Goal: Information Seeking & Learning: Understand process/instructions

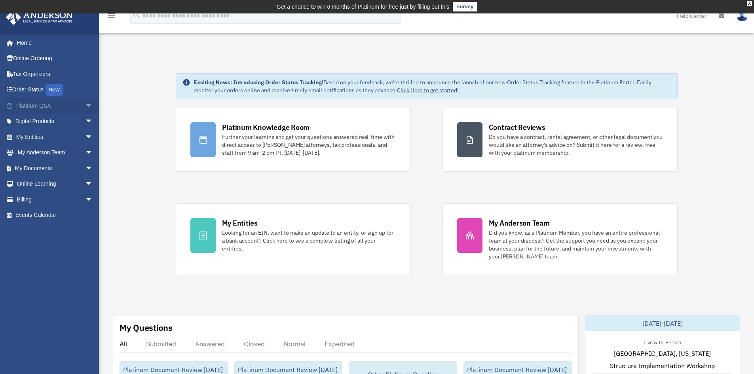
click at [85, 104] on span "arrow_drop_down" at bounding box center [93, 106] width 16 height 16
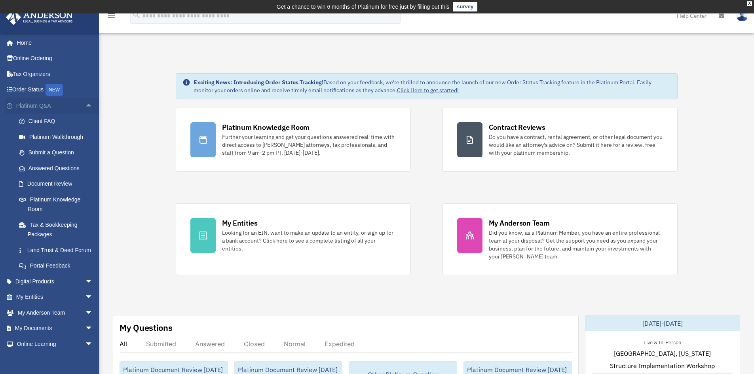
click at [85, 104] on span "arrow_drop_up" at bounding box center [93, 106] width 16 height 16
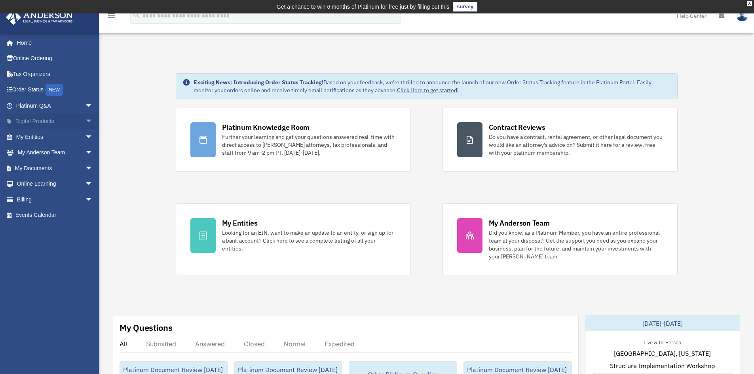
click at [85, 121] on span "arrow_drop_down" at bounding box center [93, 122] width 16 height 16
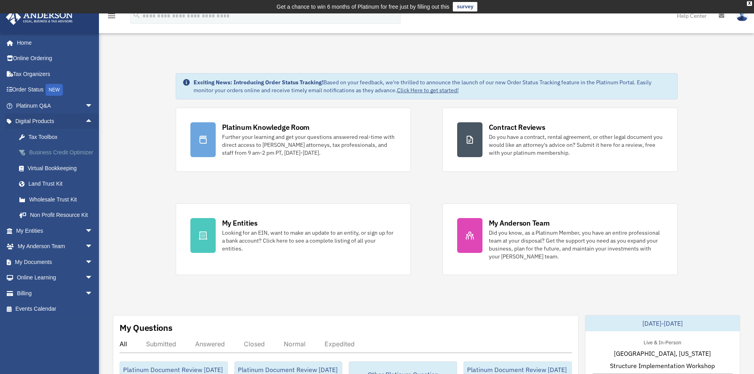
click at [43, 153] on div "Business Credit Optimizer" at bounding box center [61, 153] width 67 height 10
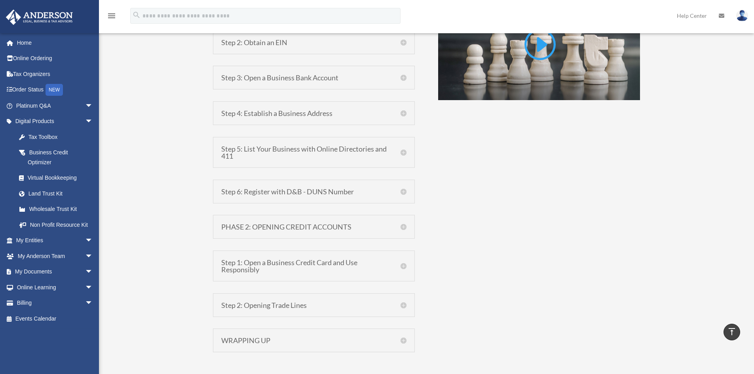
scroll to position [633, 0]
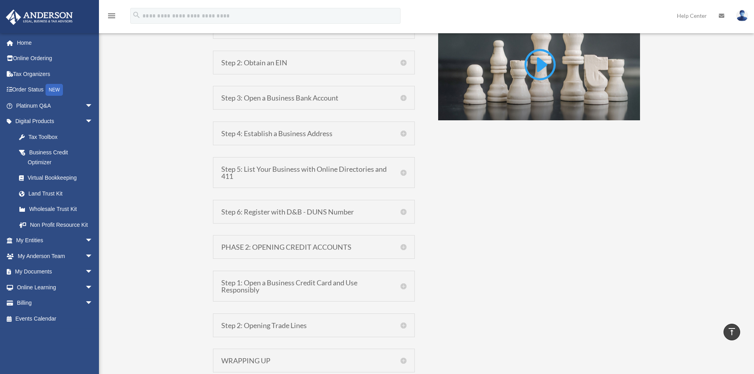
click at [405, 211] on h5 "Step 6: Register with D&B - DUNS Number" at bounding box center [313, 211] width 185 height 7
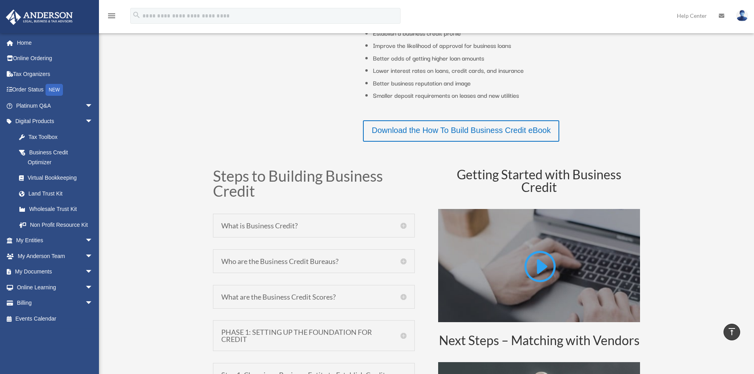
scroll to position [277, 0]
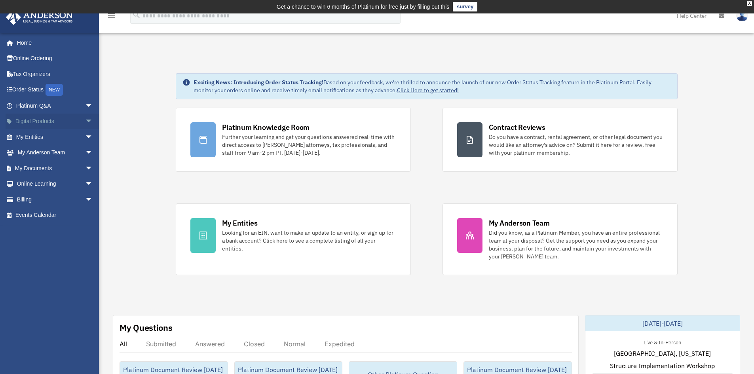
click at [85, 120] on span "arrow_drop_down" at bounding box center [93, 122] width 16 height 16
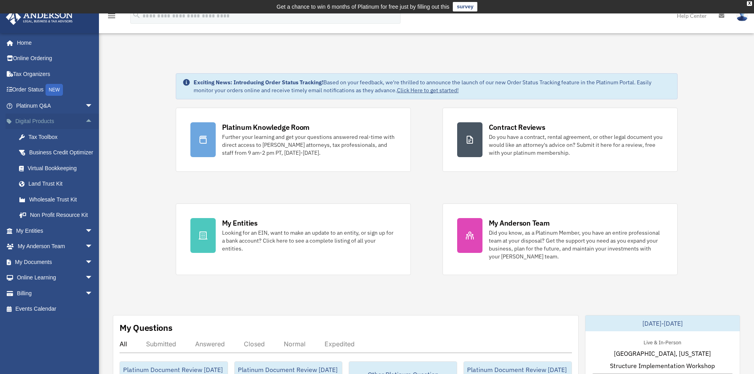
click at [85, 120] on span "arrow_drop_up" at bounding box center [93, 122] width 16 height 16
